Goal: Task Accomplishment & Management: Use online tool/utility

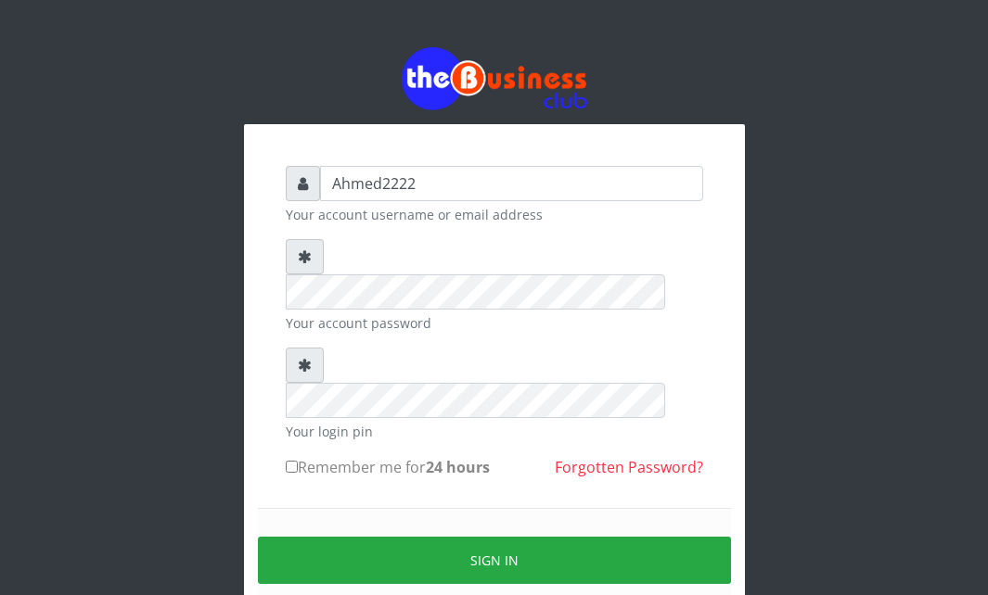
click at [295, 456] on label "Remember me for 24 hours" at bounding box center [388, 467] width 204 height 22
click at [295, 461] on input "Remember me for 24 hours" at bounding box center [292, 467] width 12 height 12
checkbox input "true"
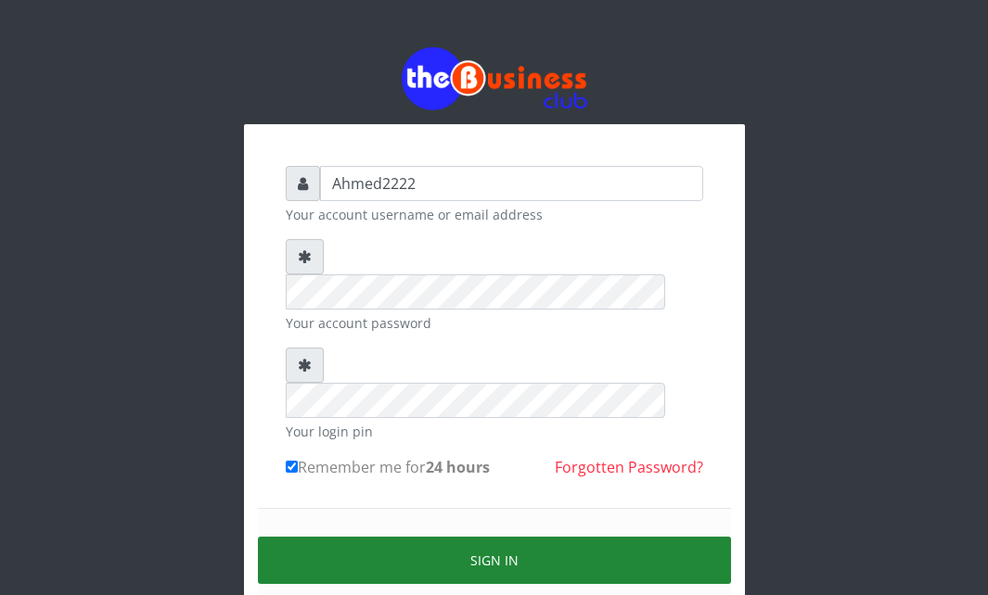
click at [351, 537] on button "Sign in" at bounding box center [494, 560] width 473 height 47
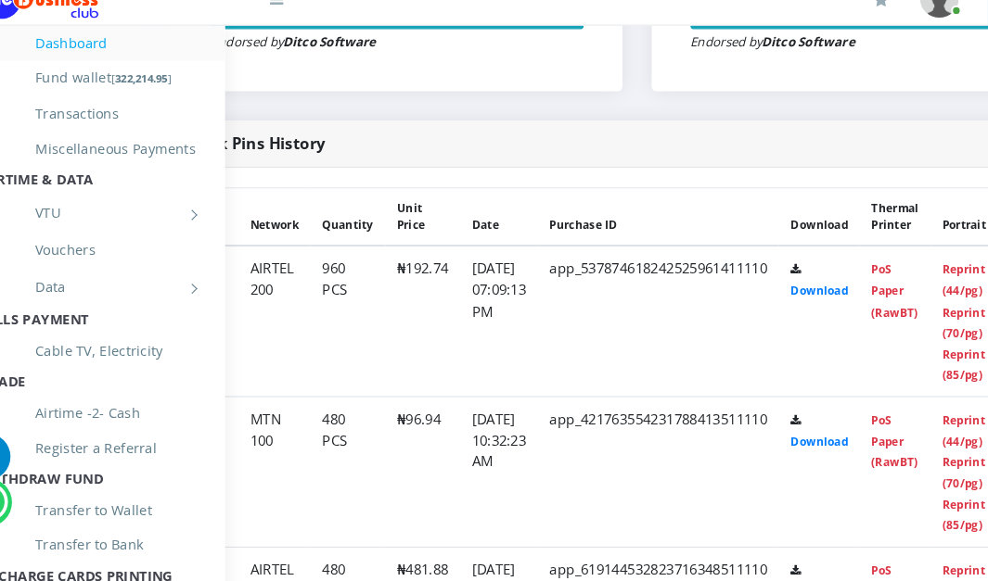
scroll to position [922, 134]
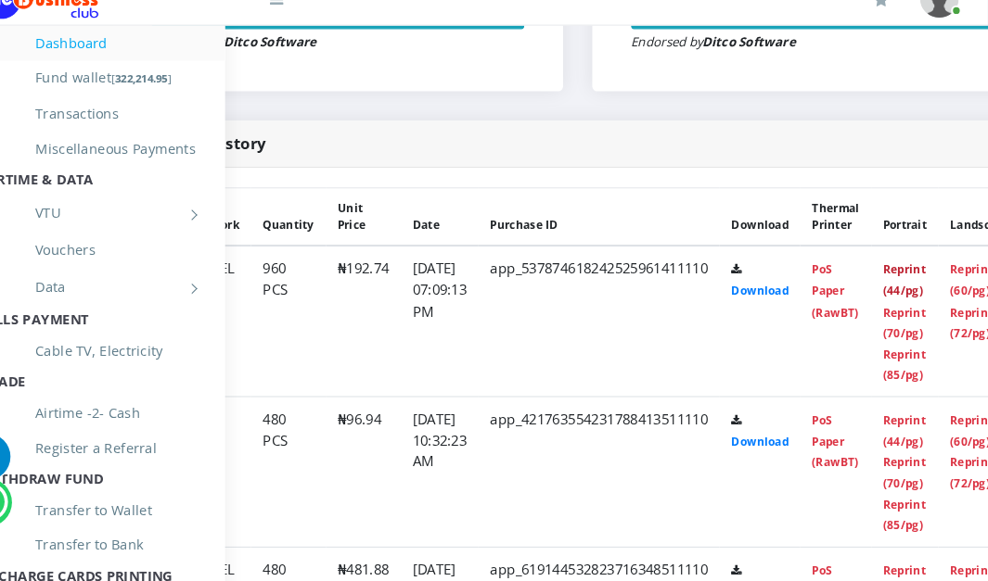
click at [928, 294] on link "Reprint (44/pg)" at bounding box center [907, 294] width 41 height 34
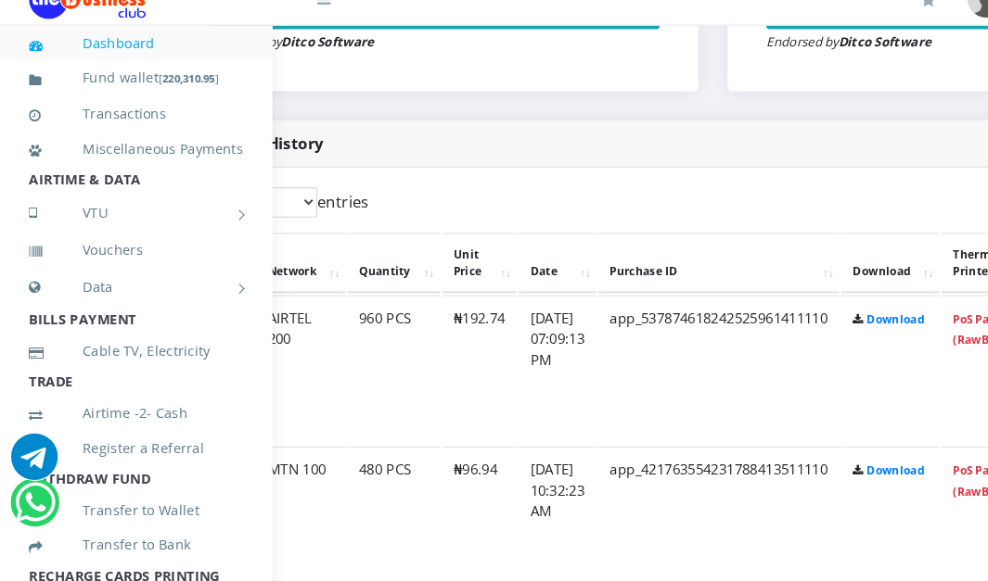
scroll to position [864, 0]
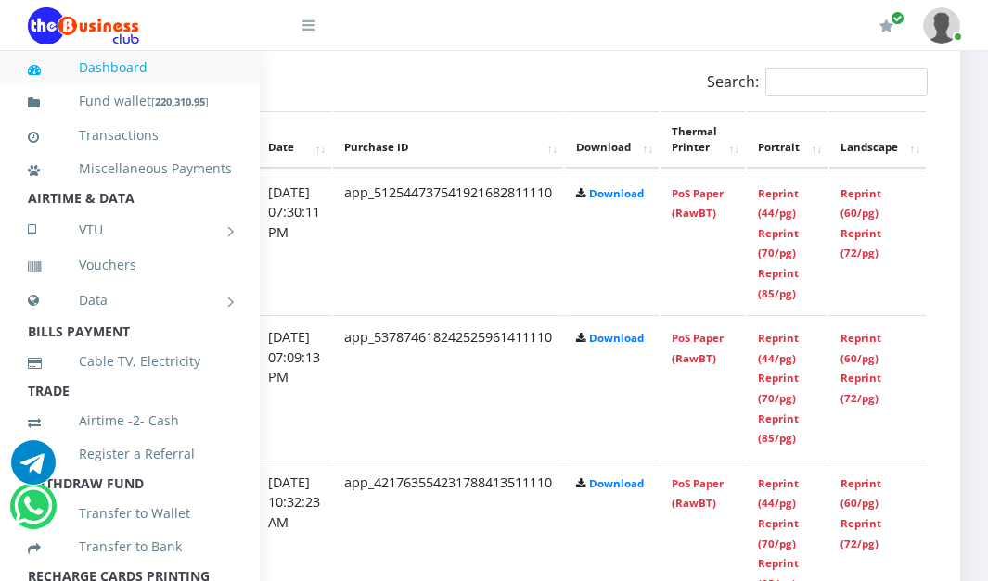
scroll to position [1002, 390]
click at [787, 200] on link "Reprint (44/pg)" at bounding box center [778, 203] width 41 height 34
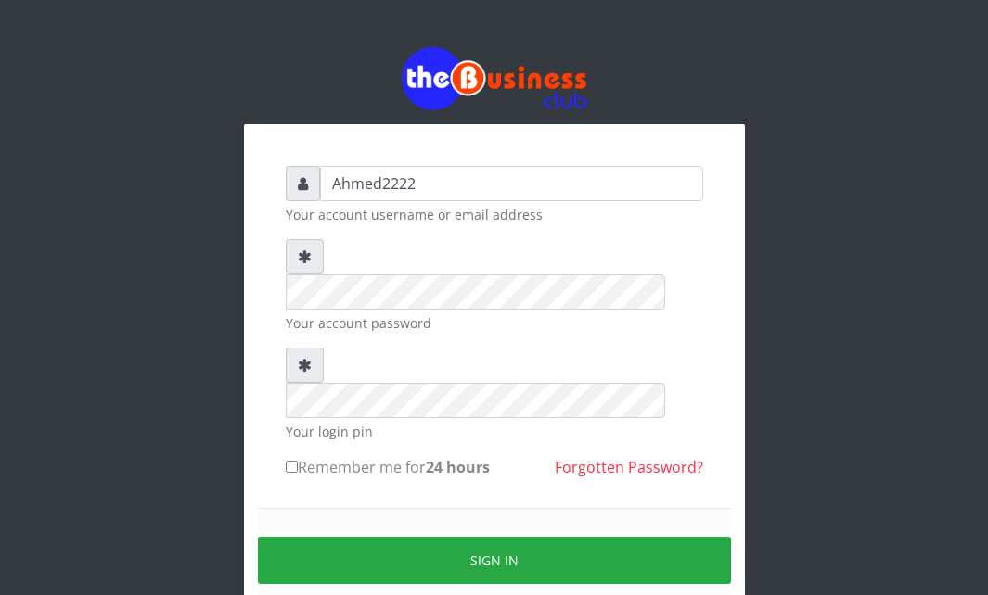
click at [291, 461] on input "Remember me for 24 hours" at bounding box center [292, 467] width 12 height 12
checkbox input "true"
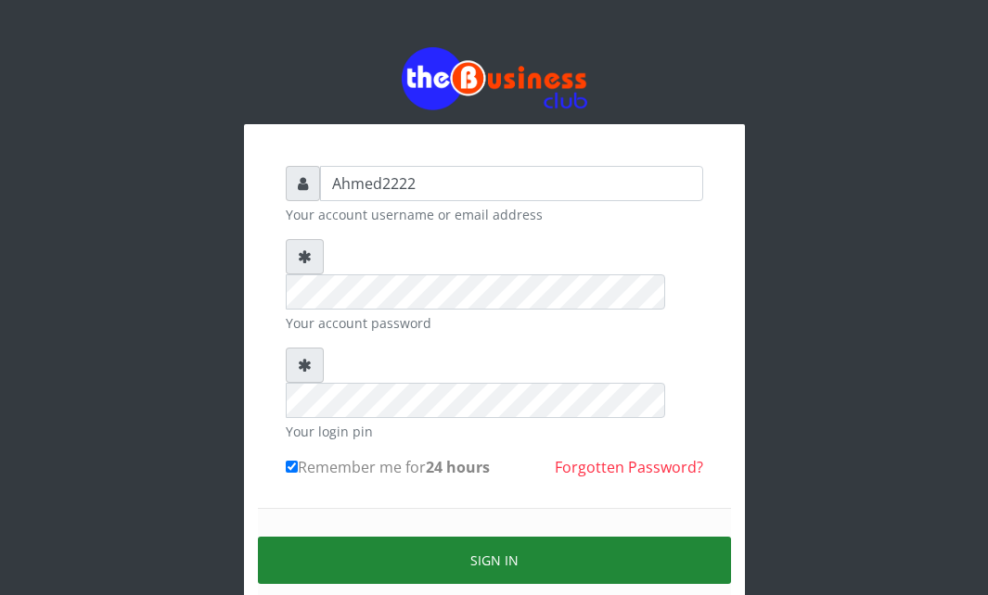
click at [351, 537] on button "Sign in" at bounding box center [494, 560] width 473 height 47
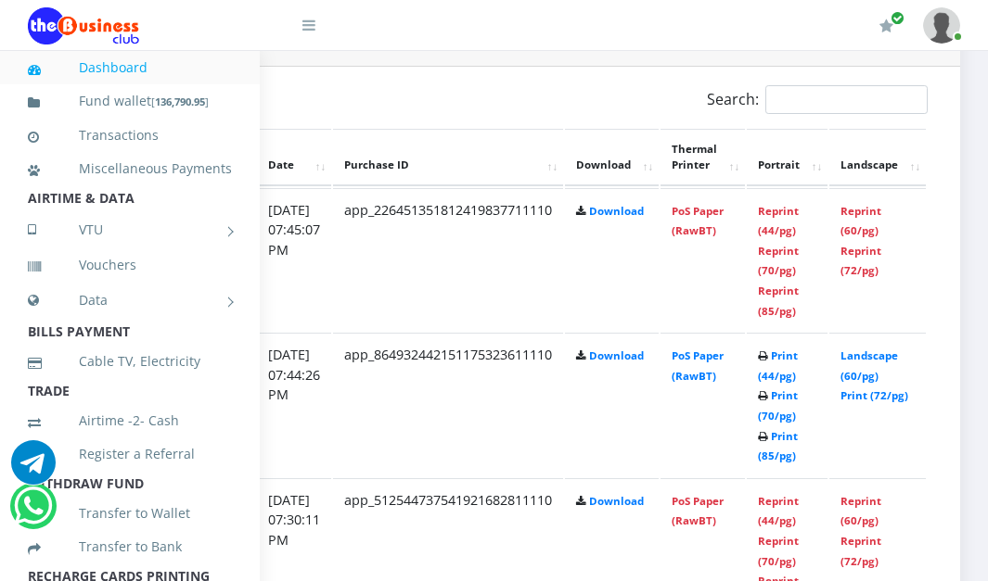
scroll to position [985, 376]
click at [793, 376] on link "Print (44/pg)" at bounding box center [778, 366] width 40 height 34
